Goal: Task Accomplishment & Management: Use online tool/utility

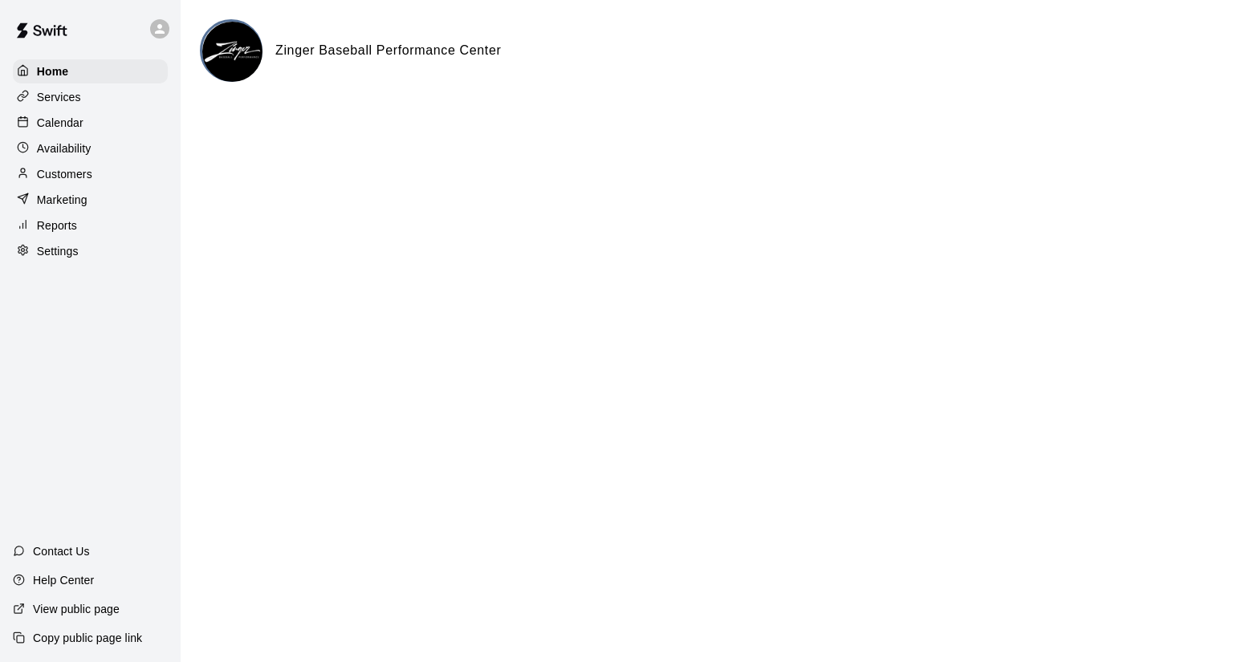
click at [70, 100] on p "Services" at bounding box center [59, 97] width 44 height 16
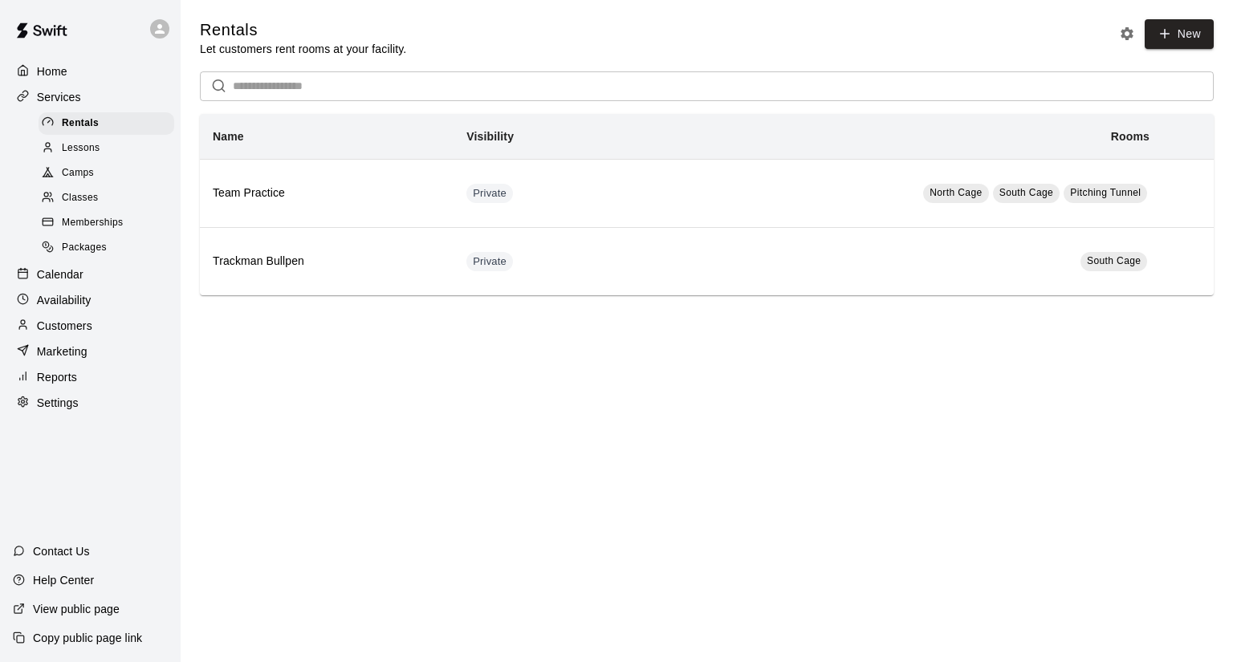
click at [80, 228] on span "Memberships" at bounding box center [92, 223] width 61 height 16
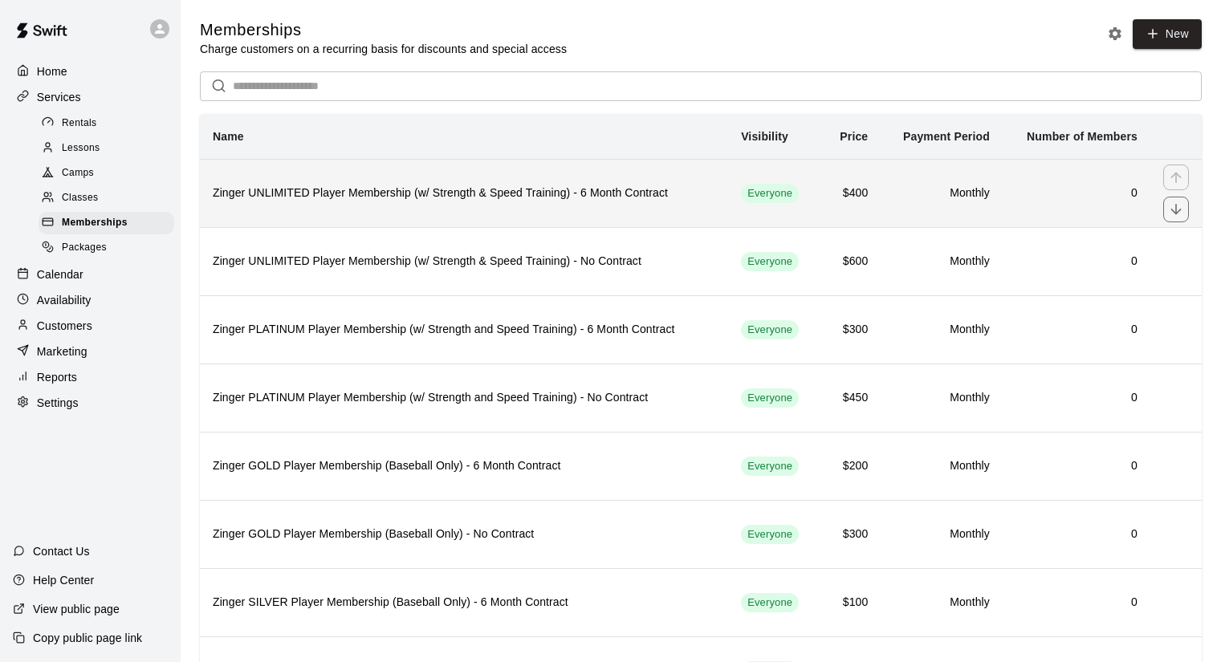
click at [527, 201] on h6 "Zinger UNLIMITED Player Membership (w/ Strength & Speed Training) - 6 Month Con…" at bounding box center [464, 194] width 502 height 18
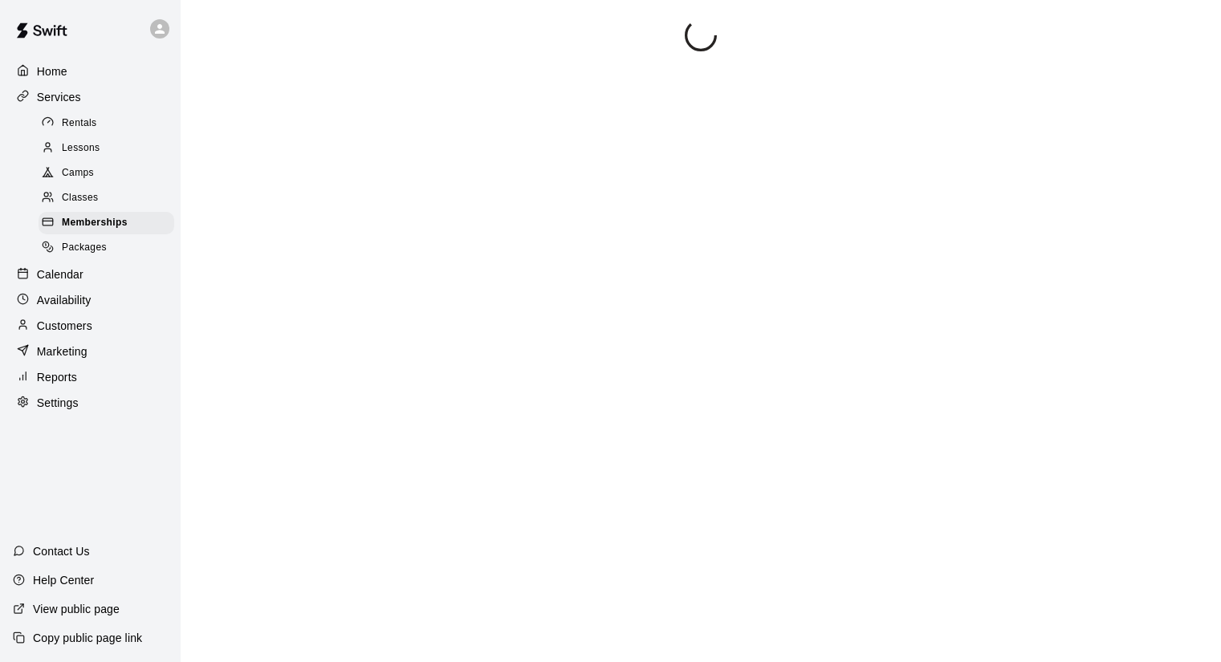
scroll to position [21, 0]
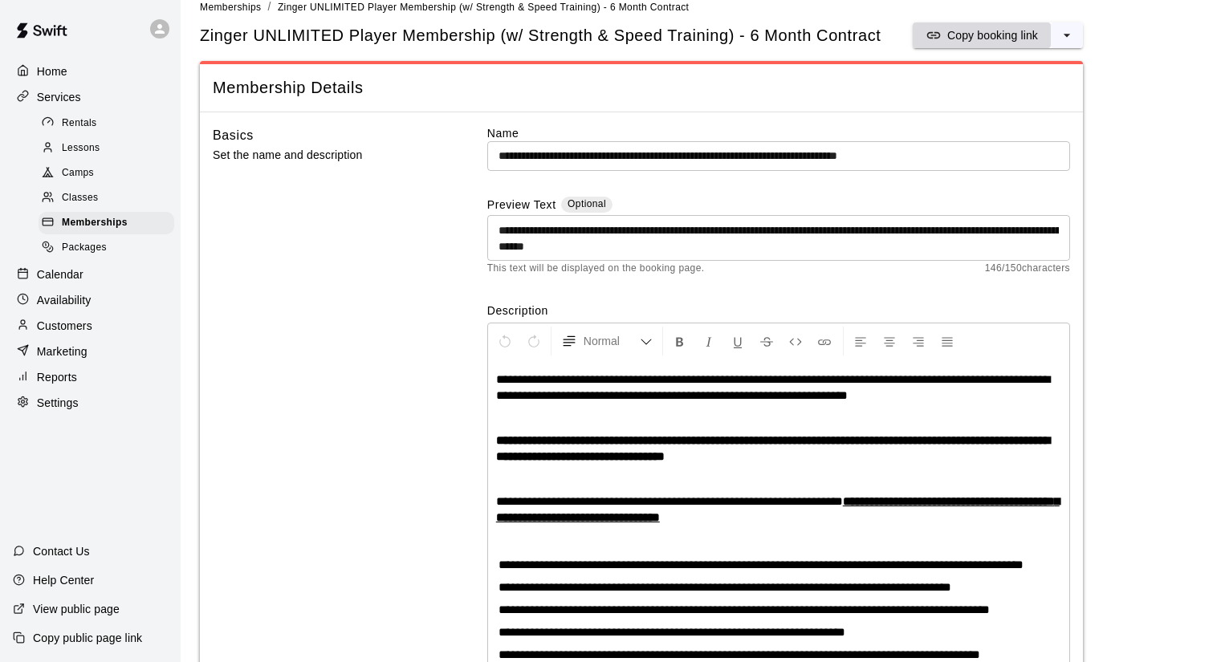
click at [992, 33] on p "Copy booking link" at bounding box center [992, 35] width 91 height 16
